Goal: Check status: Check status

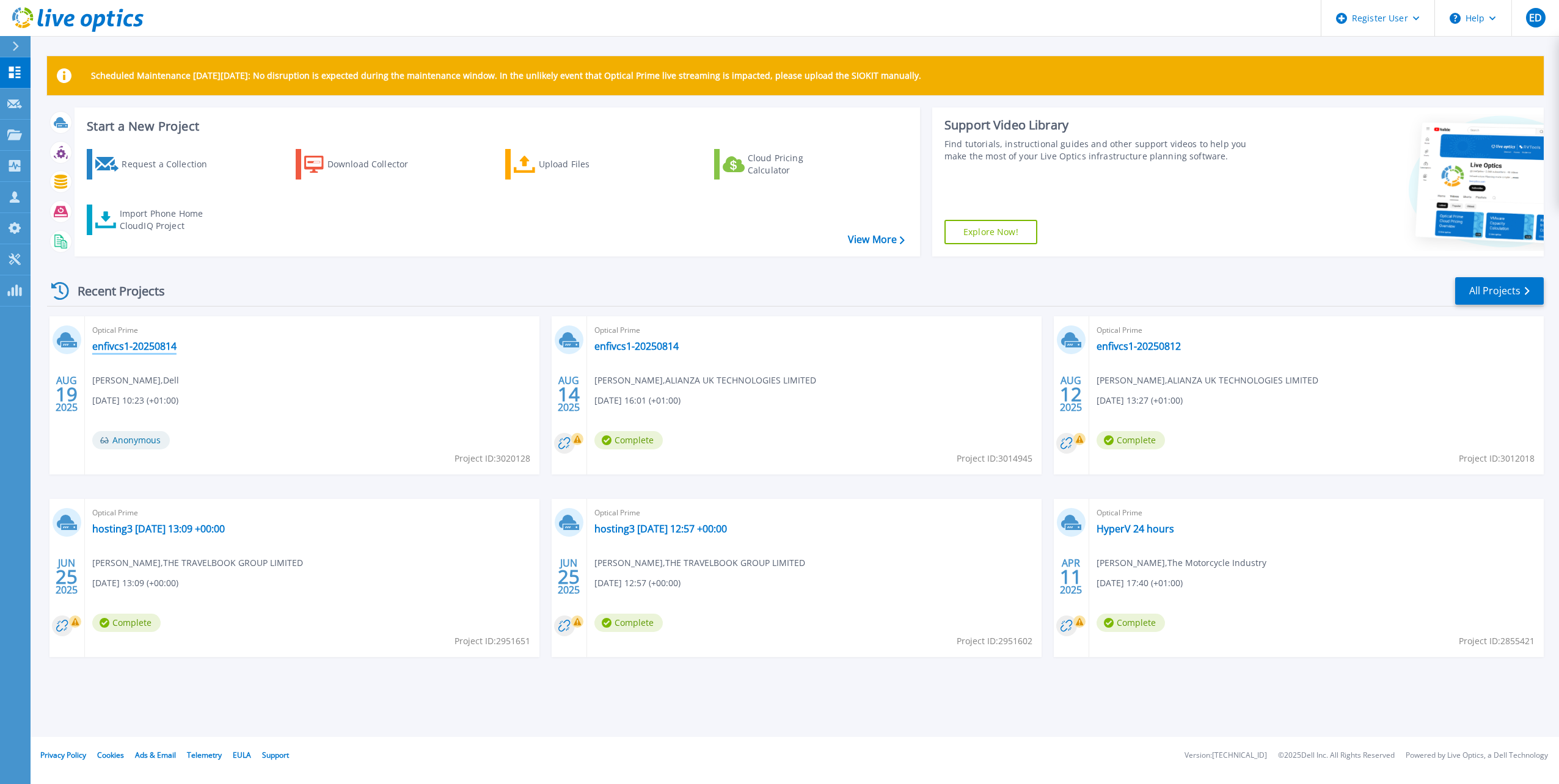
click at [150, 347] on link "enfivcs1-20250814" at bounding box center [134, 346] width 84 height 12
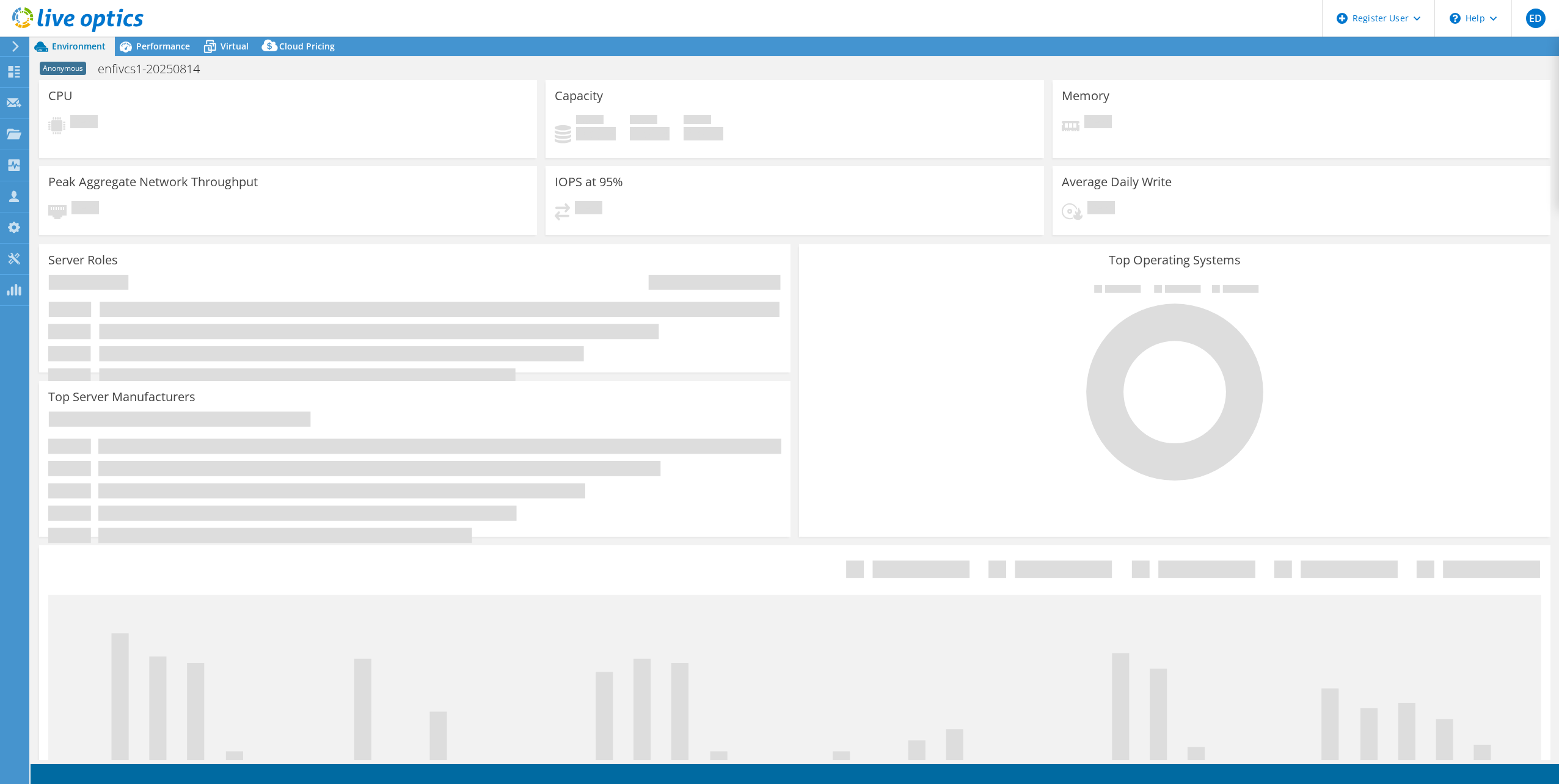
select select "USD"
